Goal: Information Seeking & Learning: Learn about a topic

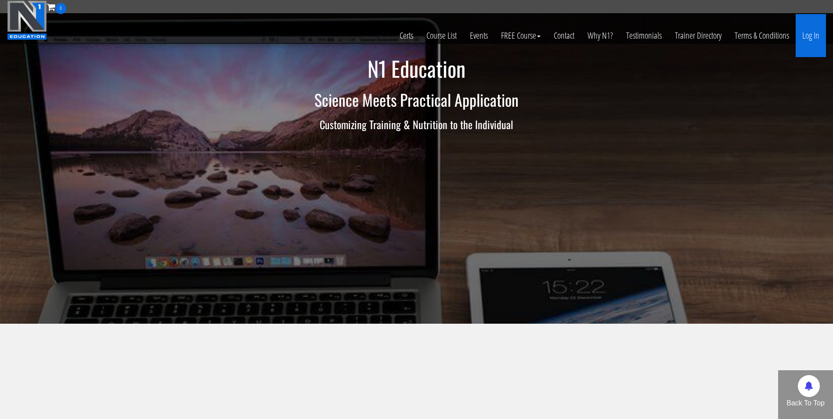
click at [807, 43] on link "Log In" at bounding box center [811, 35] width 30 height 43
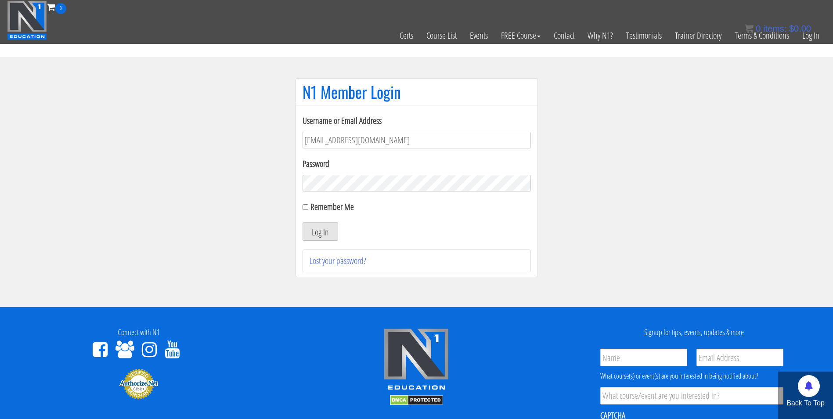
type input "[EMAIL_ADDRESS][DOMAIN_NAME]"
click at [303, 222] on button "Log In" at bounding box center [321, 231] width 36 height 18
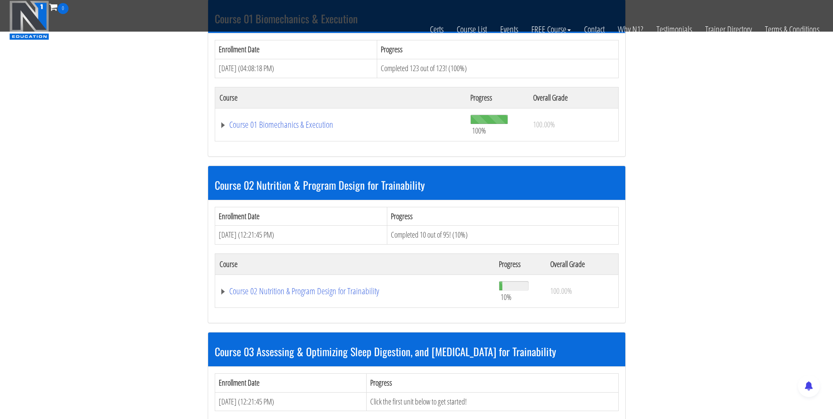
scroll to position [414, 0]
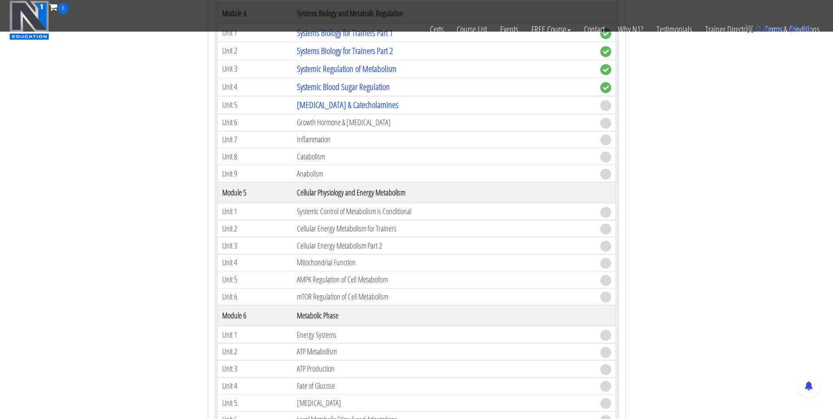
scroll to position [755, 0]
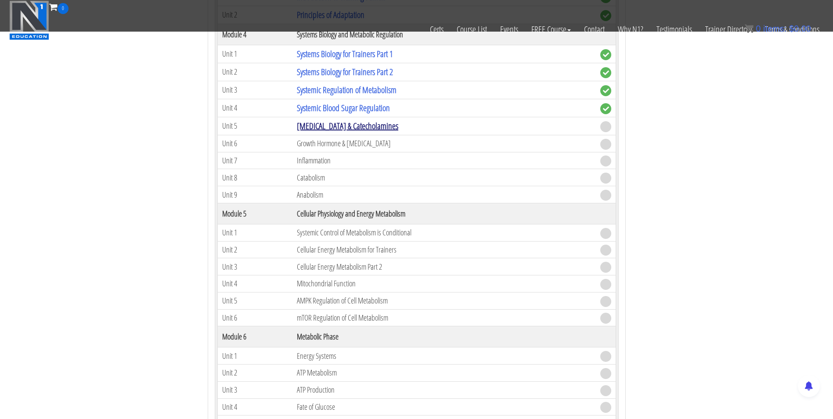
click at [329, 130] on link "[MEDICAL_DATA] & Catecholamines" at bounding box center [347, 126] width 101 height 12
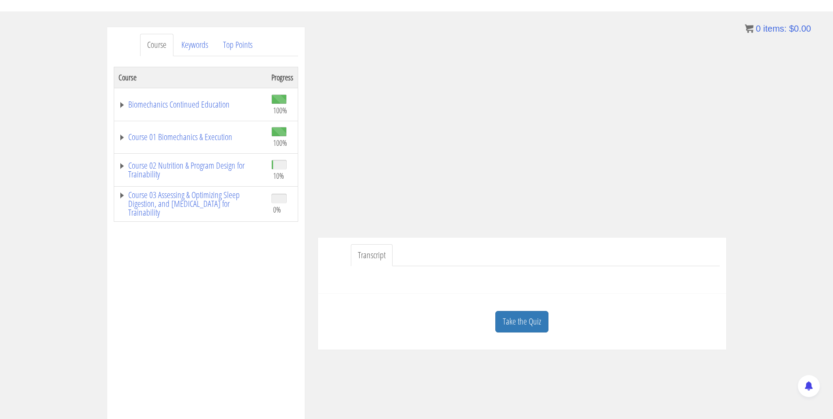
scroll to position [87, 0]
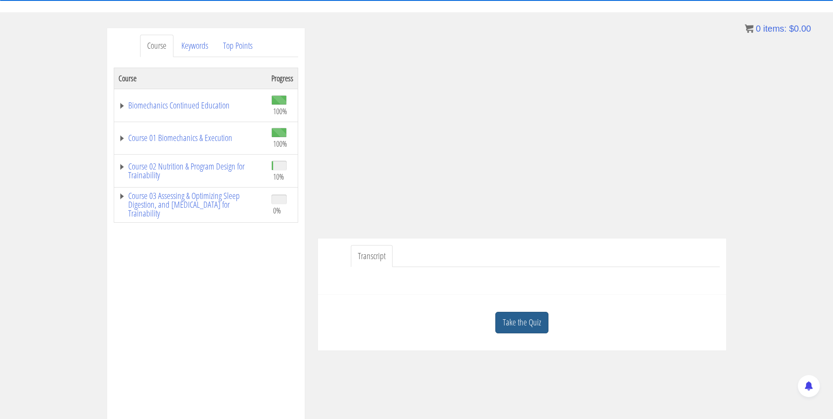
click at [522, 325] on link "Take the Quiz" at bounding box center [521, 323] width 53 height 22
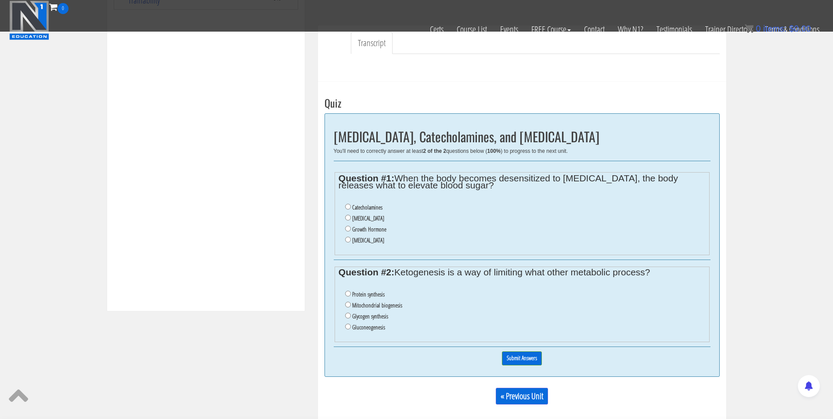
scroll to position [244, 0]
click at [352, 207] on label "Catecholamines" at bounding box center [367, 207] width 30 height 7
click at [351, 207] on input "Catecholamines" at bounding box center [348, 207] width 6 height 6
radio input "true"
click at [375, 328] on label "Gluconeogenesis" at bounding box center [368, 327] width 33 height 7
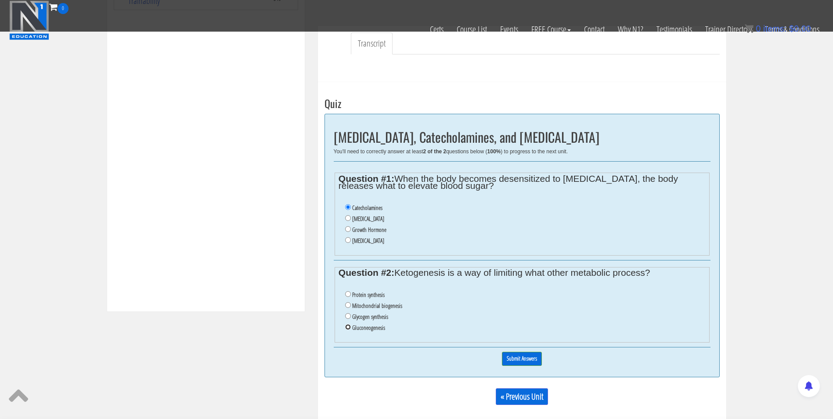
click at [351, 328] on input "Gluconeogenesis" at bounding box center [348, 327] width 6 height 6
radio input "true"
click at [523, 360] on input "Submit Answers" at bounding box center [522, 359] width 40 height 14
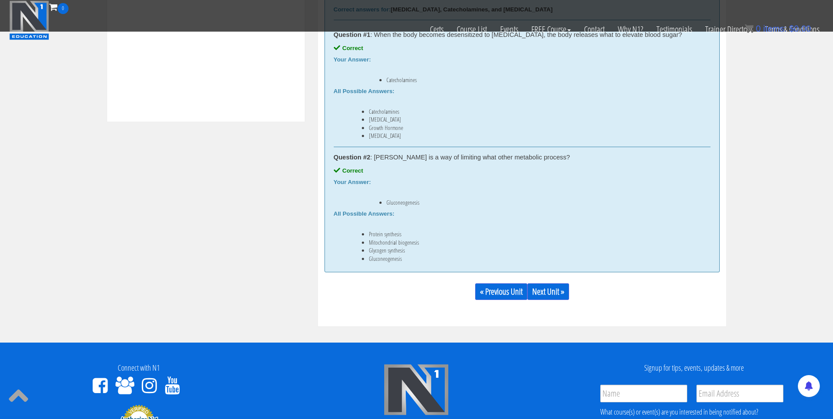
scroll to position [434, 0]
click at [558, 294] on link "Next Unit »" at bounding box center [548, 291] width 42 height 17
